Goal: Find specific page/section: Find specific page/section

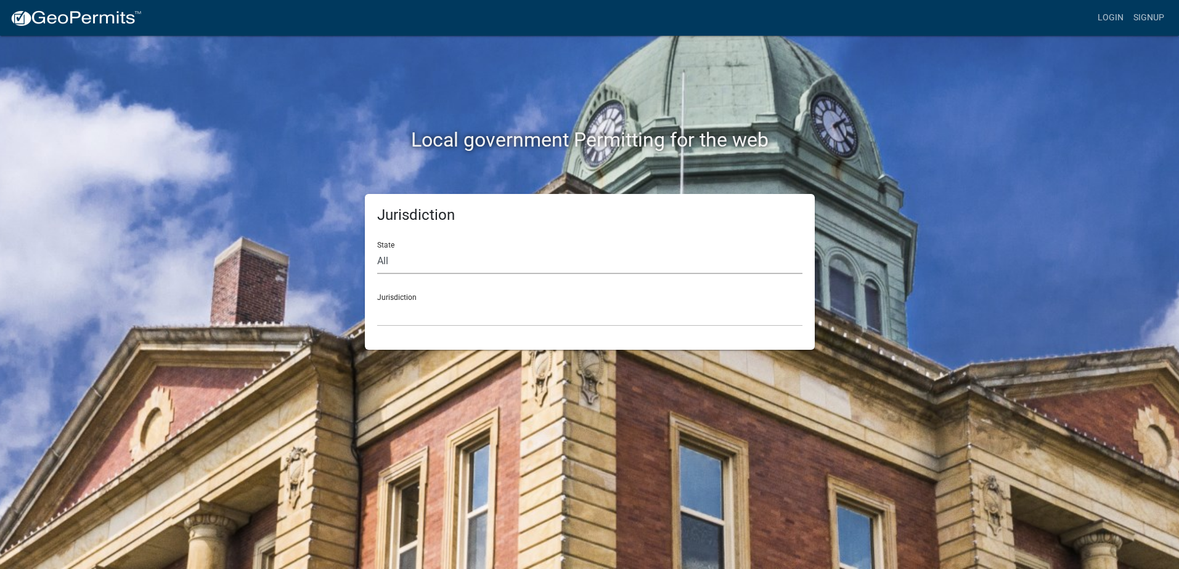
click at [415, 261] on select "All [US_STATE] [US_STATE] [US_STATE] [US_STATE] [US_STATE] [US_STATE] [US_STATE…" at bounding box center [589, 261] width 425 height 25
select select "[US_STATE]"
click at [377, 249] on select "All [US_STATE] [US_STATE] [US_STATE] [US_STATE] [US_STATE] [US_STATE] [US_STATE…" at bounding box center [589, 261] width 425 height 25
click at [415, 312] on select "City of [GEOGRAPHIC_DATA], [US_STATE] City of [GEOGRAPHIC_DATA], [US_STATE] Cit…" at bounding box center [589, 313] width 425 height 25
click at [411, 296] on div "Jurisdiction [GEOGRAPHIC_DATA], [US_STATE] [GEOGRAPHIC_DATA], [US_STATE][PERSON…" at bounding box center [589, 305] width 425 height 43
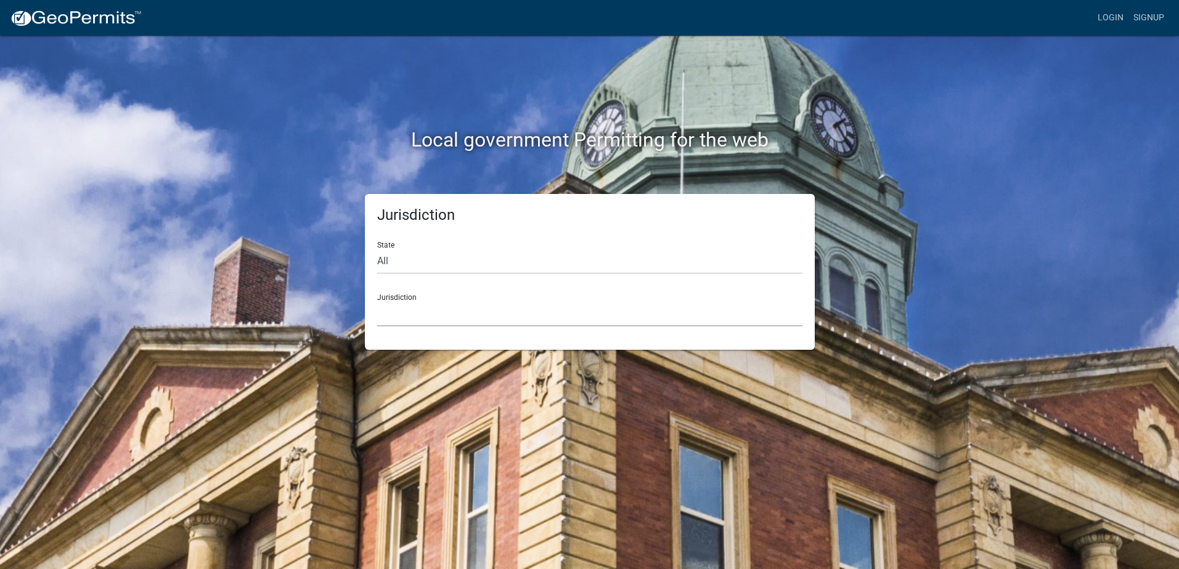
click at [413, 314] on select "[GEOGRAPHIC_DATA], [US_STATE] [GEOGRAPHIC_DATA], [US_STATE][PERSON_NAME][GEOGRA…" at bounding box center [589, 313] width 425 height 25
click at [410, 259] on select "All [US_STATE] [US_STATE] [US_STATE] [US_STATE] [US_STATE] [US_STATE] [US_STATE…" at bounding box center [589, 261] width 425 height 25
select select "[US_STATE]"
click at [377, 249] on select "All [US_STATE] [US_STATE] [US_STATE] [US_STATE] [US_STATE] [US_STATE] [US_STATE…" at bounding box center [589, 261] width 425 height 25
click at [423, 309] on select "City of [GEOGRAPHIC_DATA], [US_STATE] City of [GEOGRAPHIC_DATA], [US_STATE] Cit…" at bounding box center [589, 313] width 425 height 25
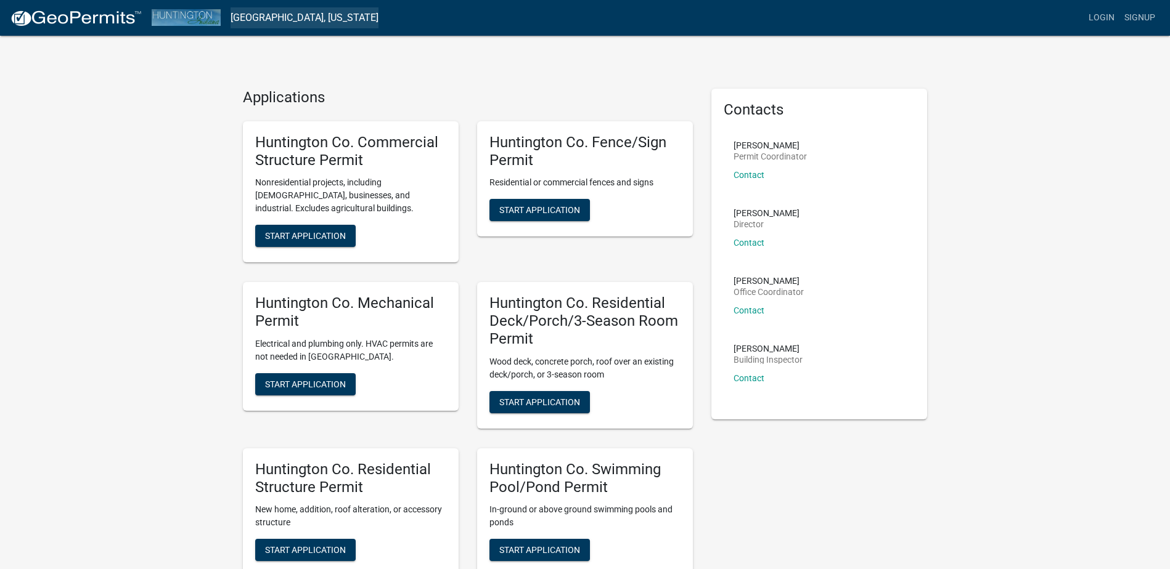
click at [266, 17] on link "[GEOGRAPHIC_DATA], [US_STATE]" at bounding box center [305, 17] width 148 height 21
click at [71, 20] on img at bounding box center [76, 18] width 132 height 18
